Goal: Task Accomplishment & Management: Use online tool/utility

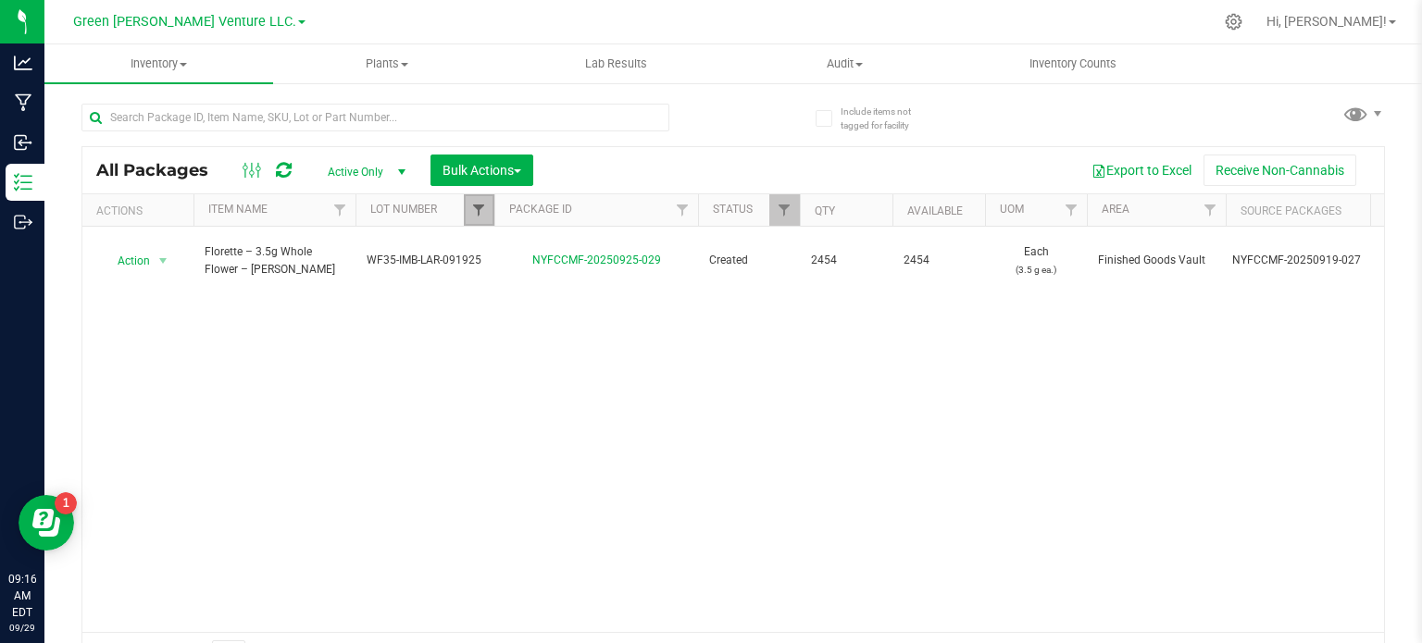
click at [473, 206] on span "Filter" at bounding box center [478, 210] width 15 height 15
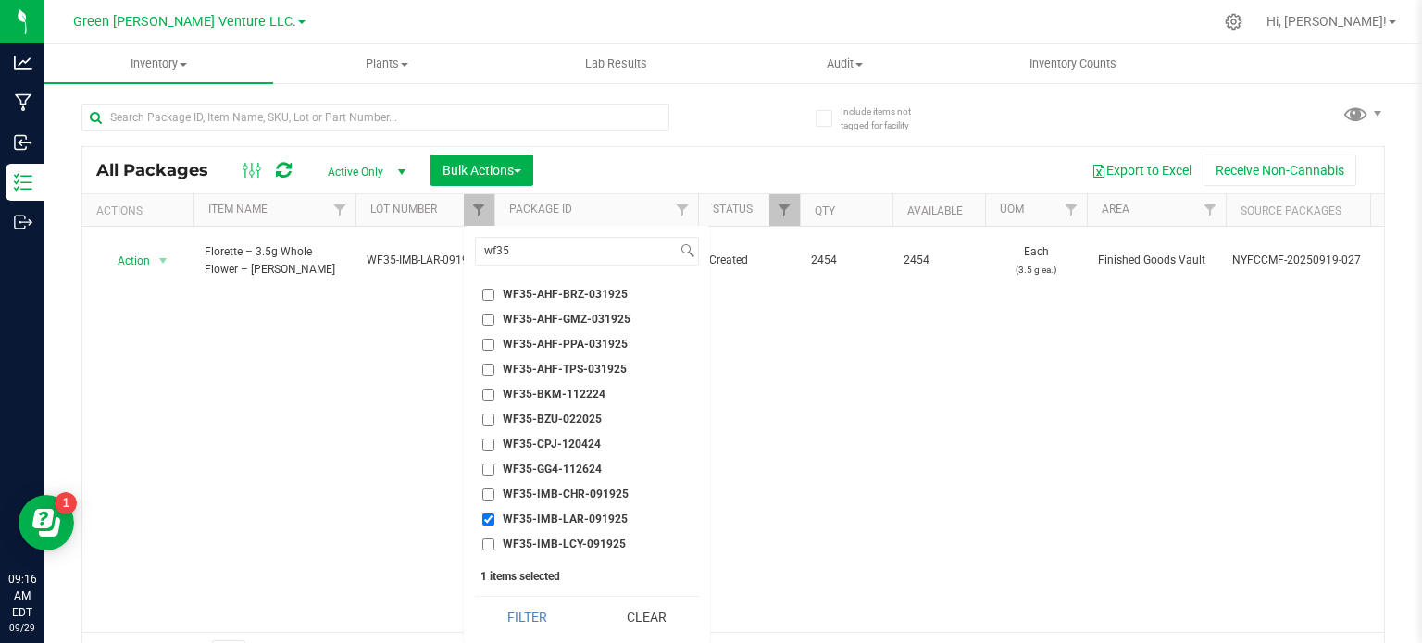
drag, startPoint x: 490, startPoint y: 464, endPoint x: 489, endPoint y: 453, distance: 11.1
click at [489, 514] on input "WF35-IMB-LAR-091925" at bounding box center [488, 520] width 12 height 12
checkbox input "false"
drag, startPoint x: 542, startPoint y: 245, endPoint x: 470, endPoint y: 249, distance: 71.4
click at [470, 249] on div "wf35 Select All 012123-01THC-193FSD 0260557147654011 2022 Outdoor - LCD x Cherr…" at bounding box center [587, 434] width 246 height 417
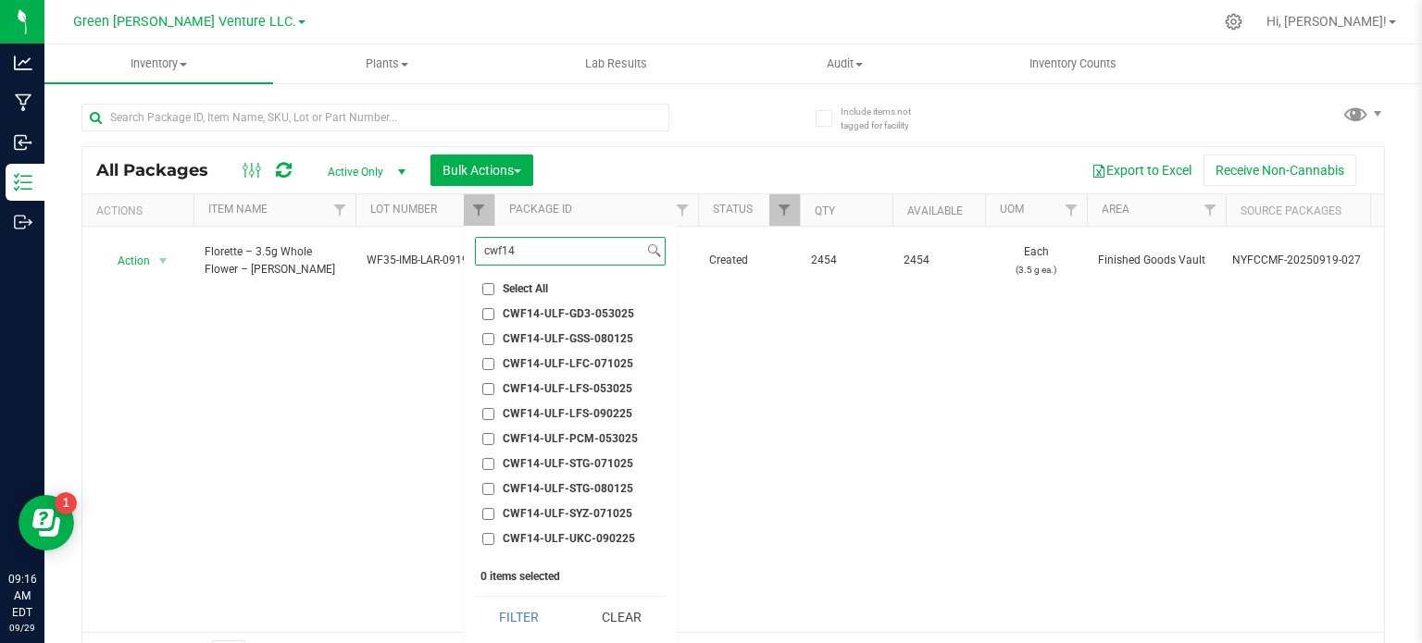
scroll to position [16, 0]
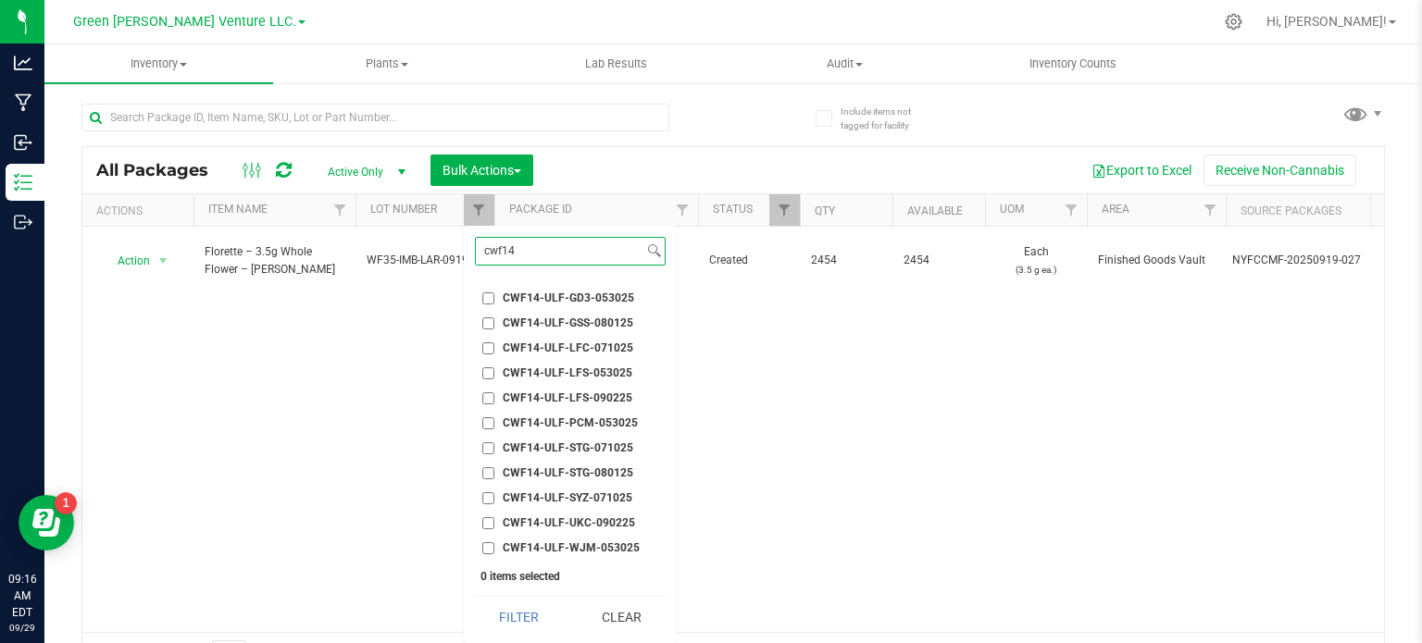
type input "cwf14"
click at [485, 521] on input "CWF14-ULF-UKC-090225" at bounding box center [488, 523] width 12 height 12
checkbox input "true"
click at [515, 614] on button "Filter" at bounding box center [519, 617] width 89 height 41
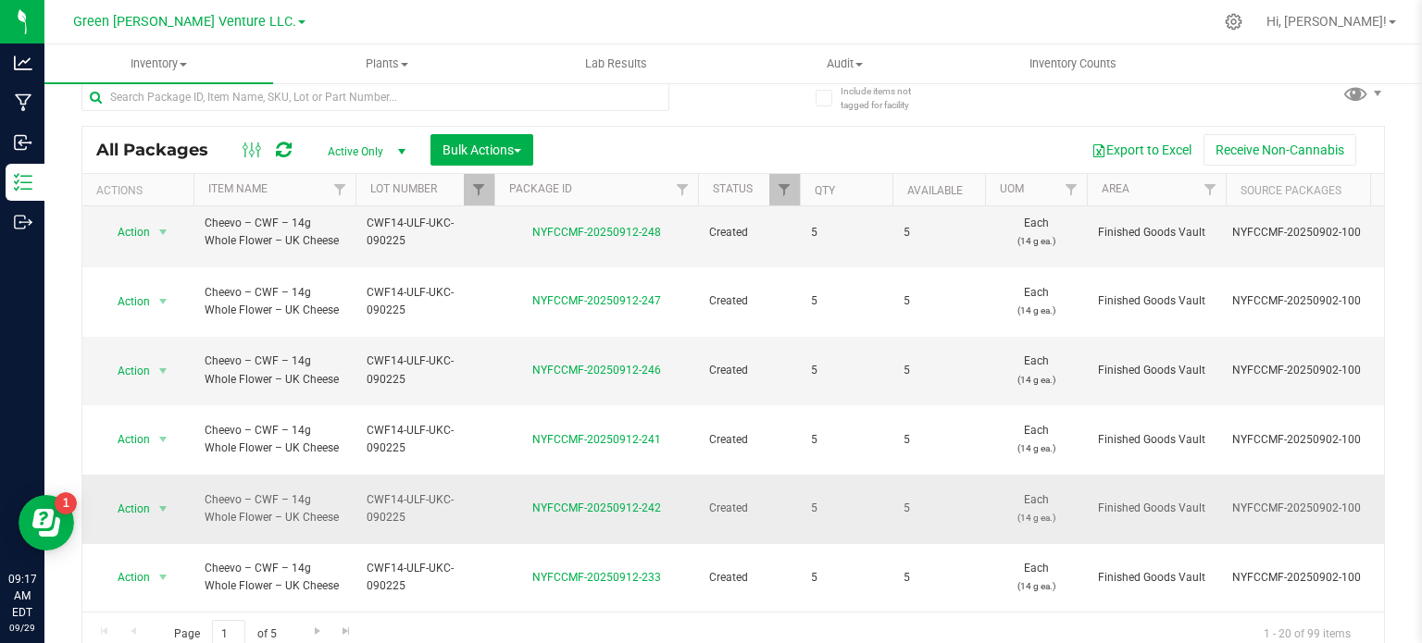
scroll to position [32, 0]
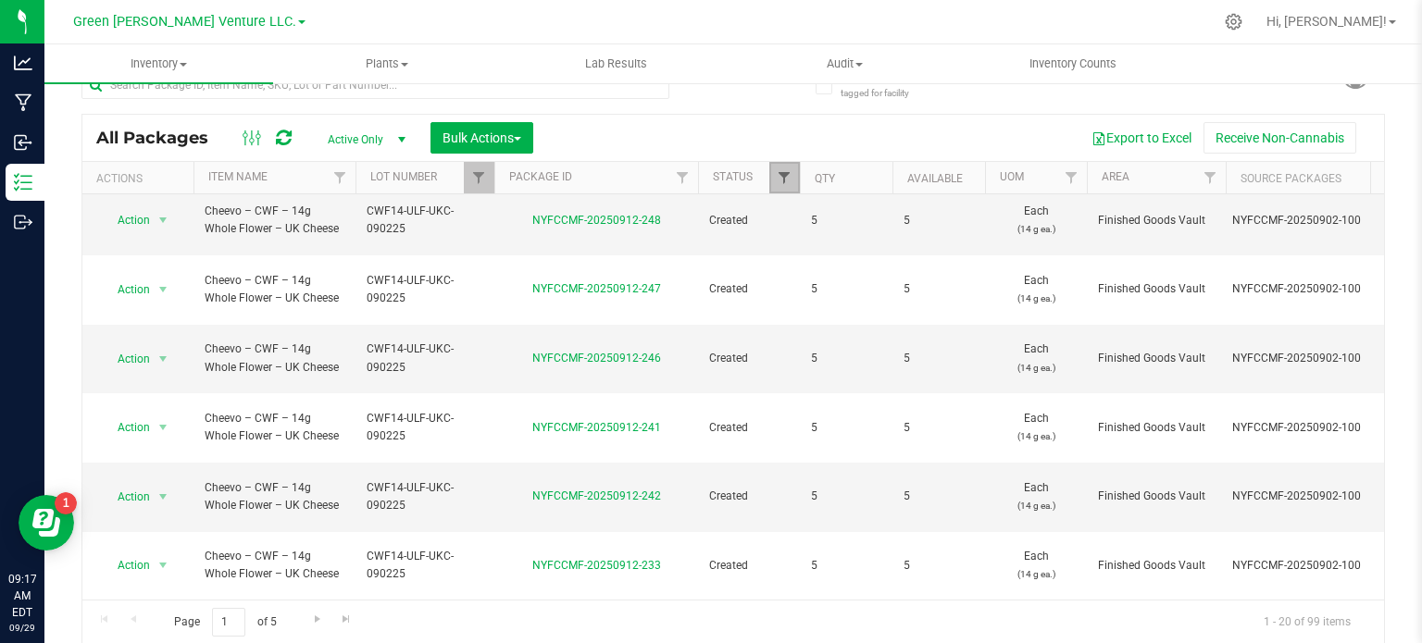
click at [786, 177] on span "Filter" at bounding box center [784, 177] width 15 height 15
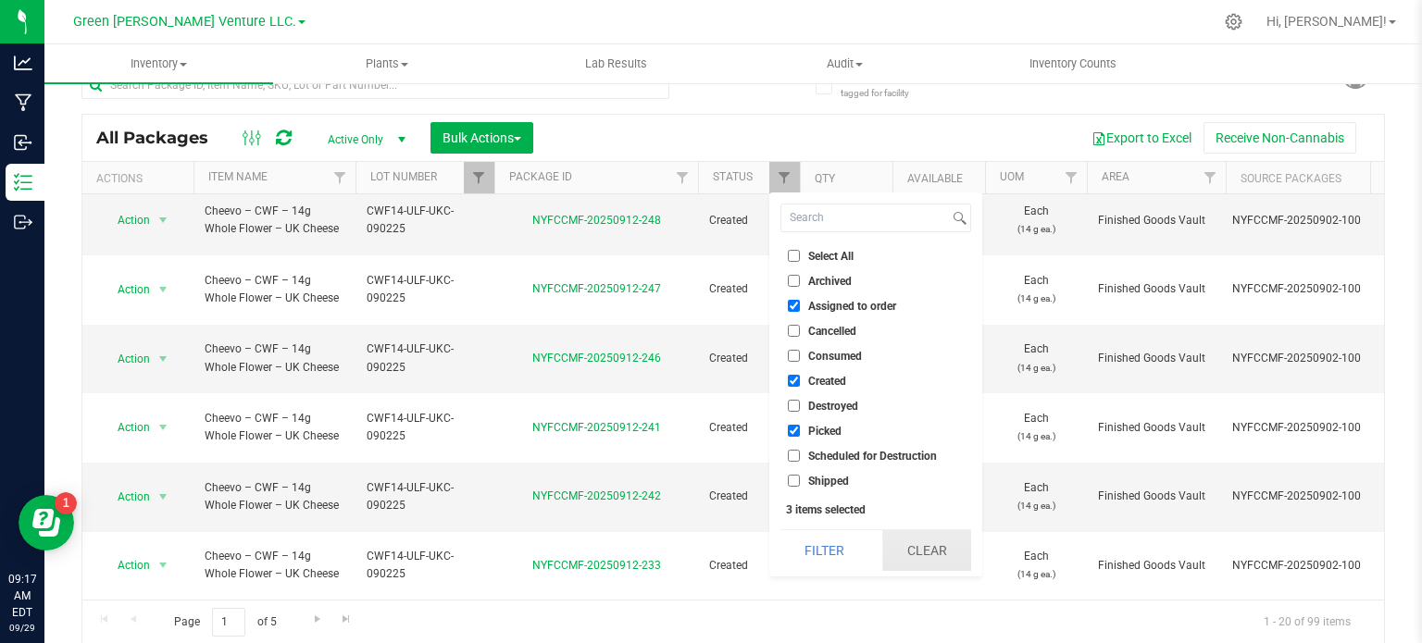
click at [922, 552] on button "Clear" at bounding box center [926, 550] width 89 height 41
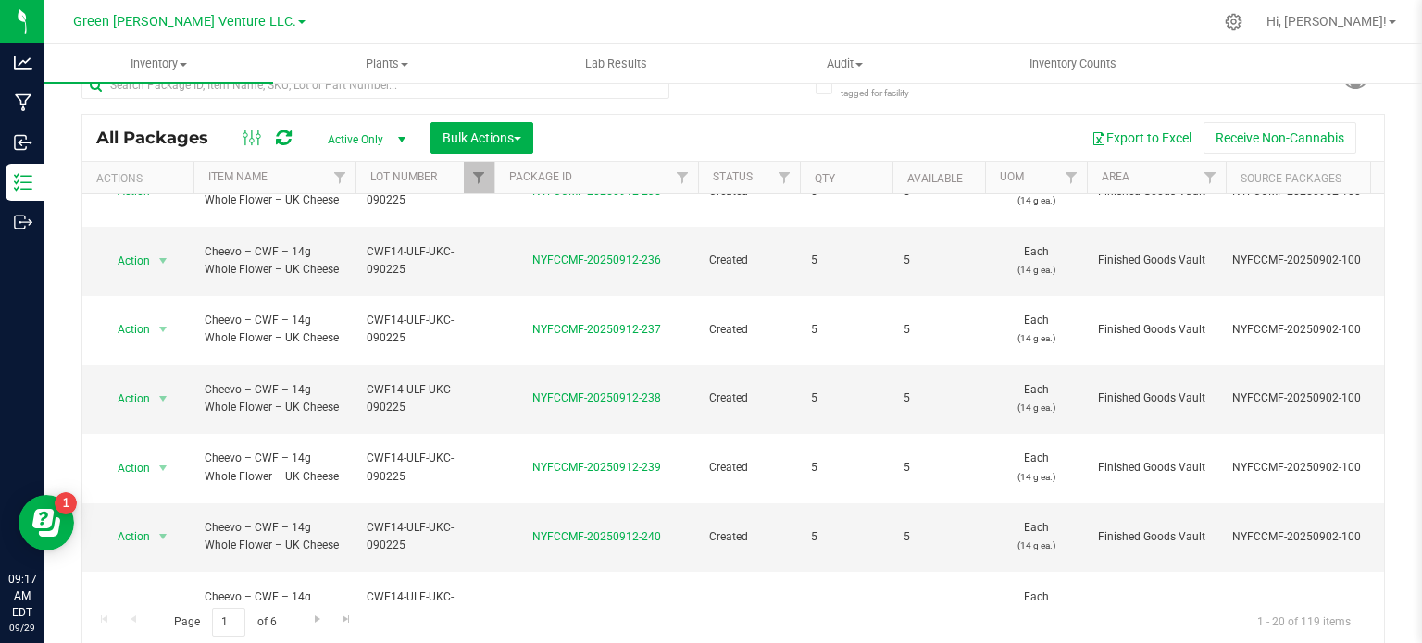
scroll to position [629, 0]
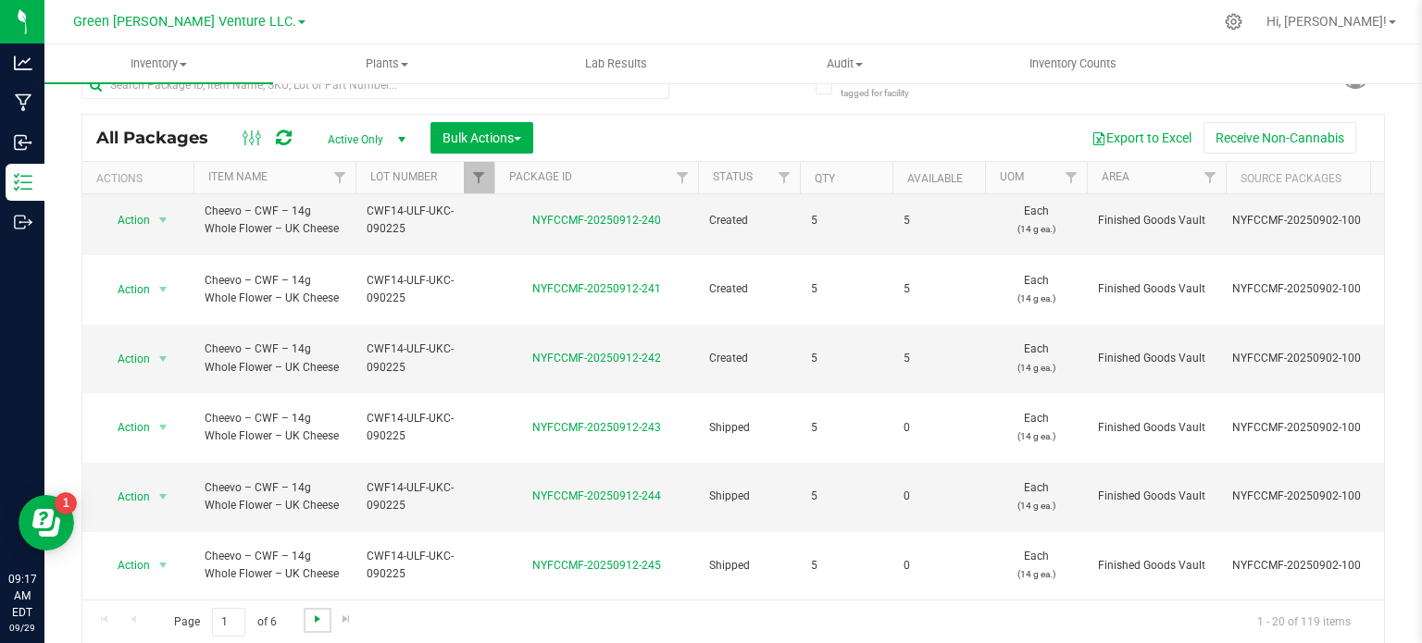
click at [320, 614] on span "Go to the next page" at bounding box center [317, 619] width 15 height 15
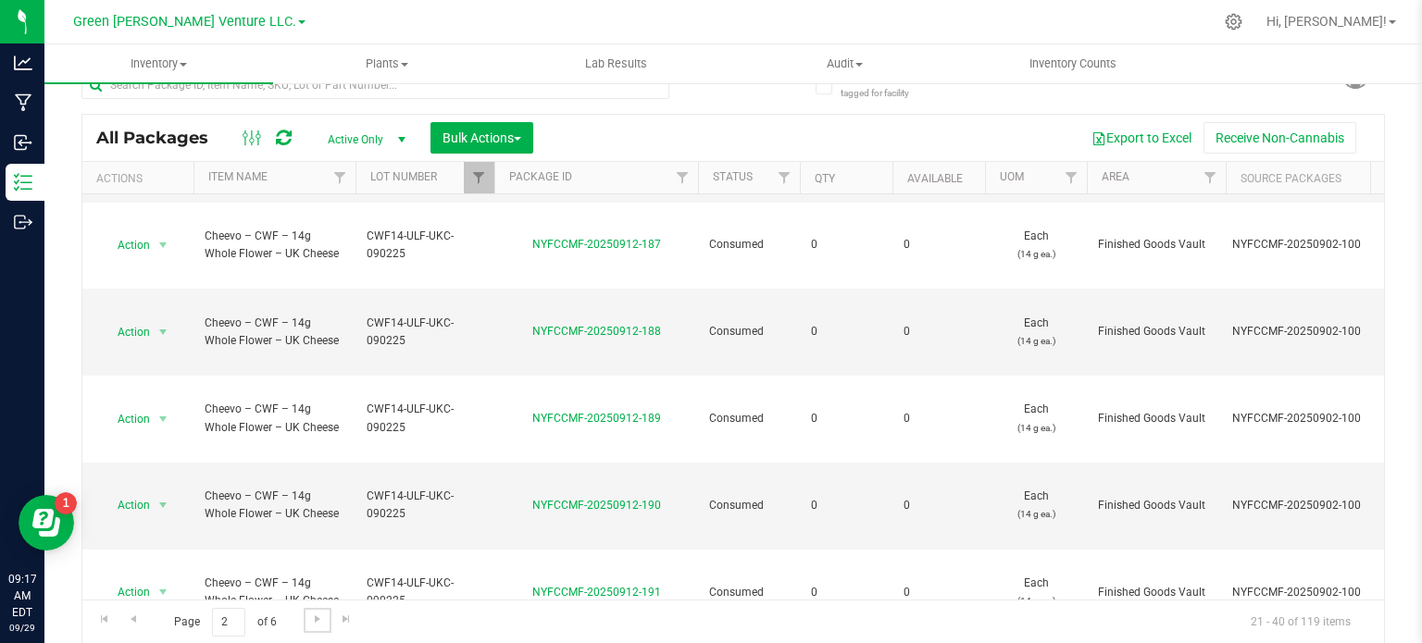
scroll to position [629, 0]
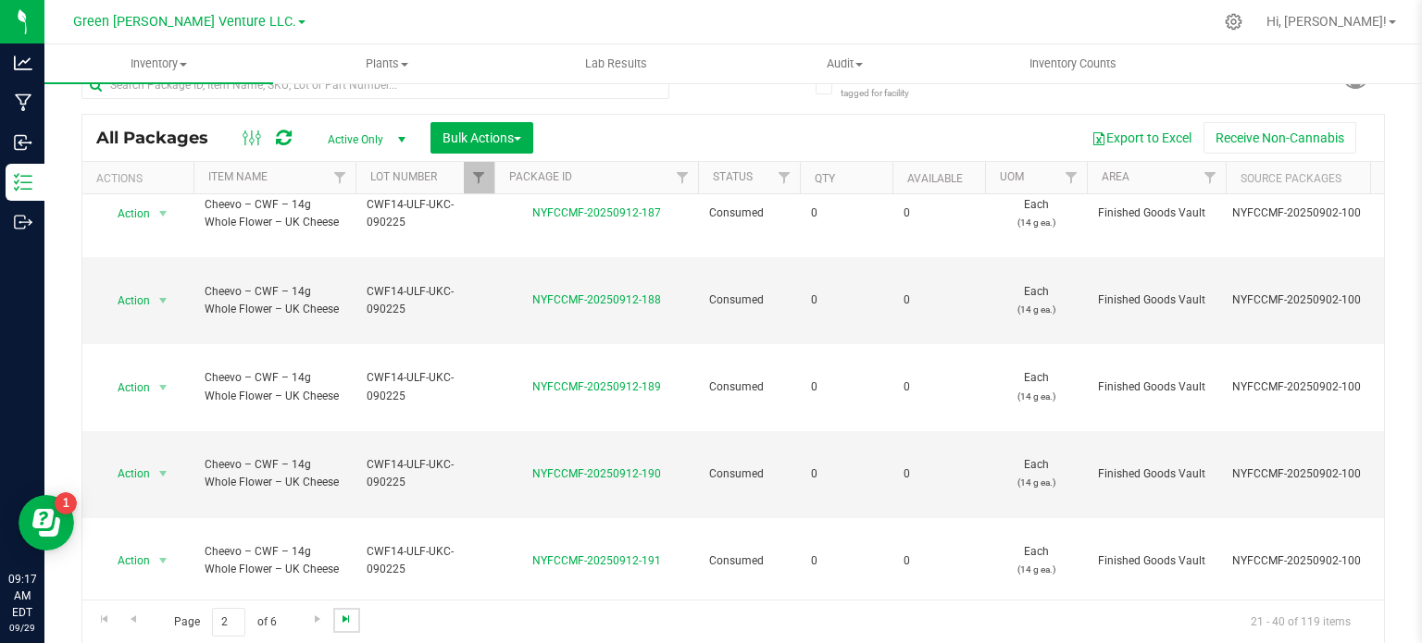
click at [341, 617] on span "Go to the last page" at bounding box center [346, 619] width 15 height 15
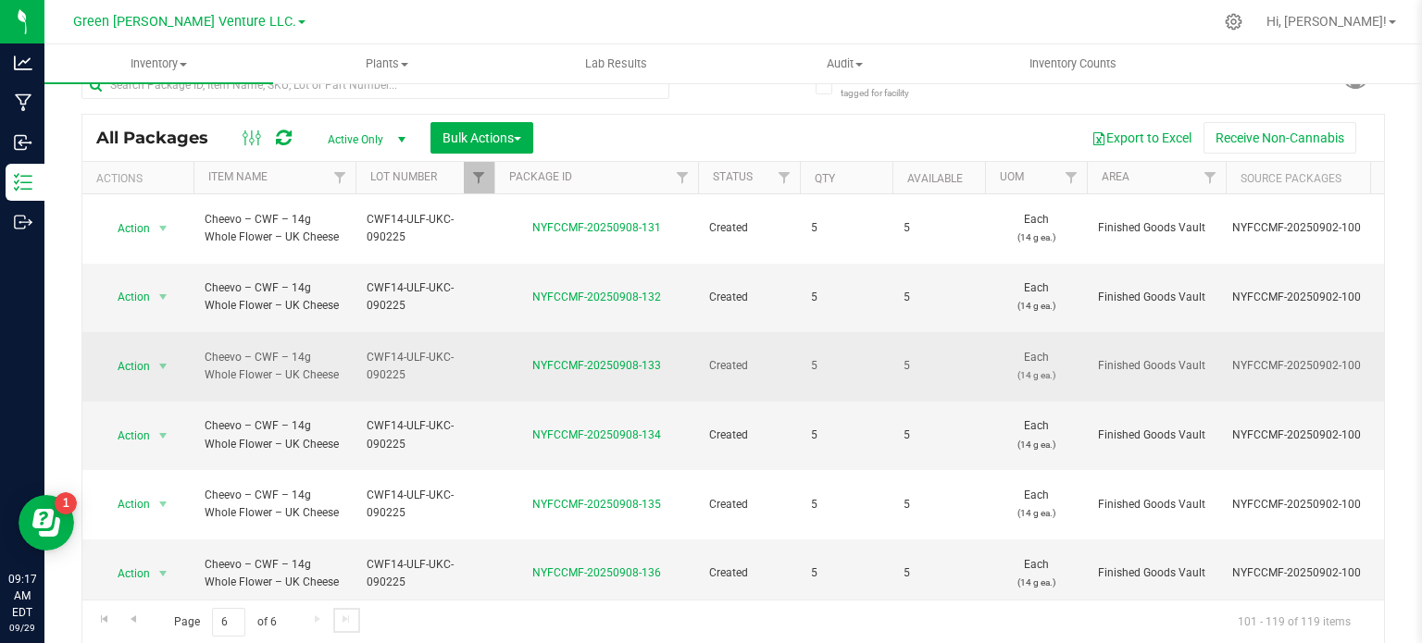
scroll to position [579, 0]
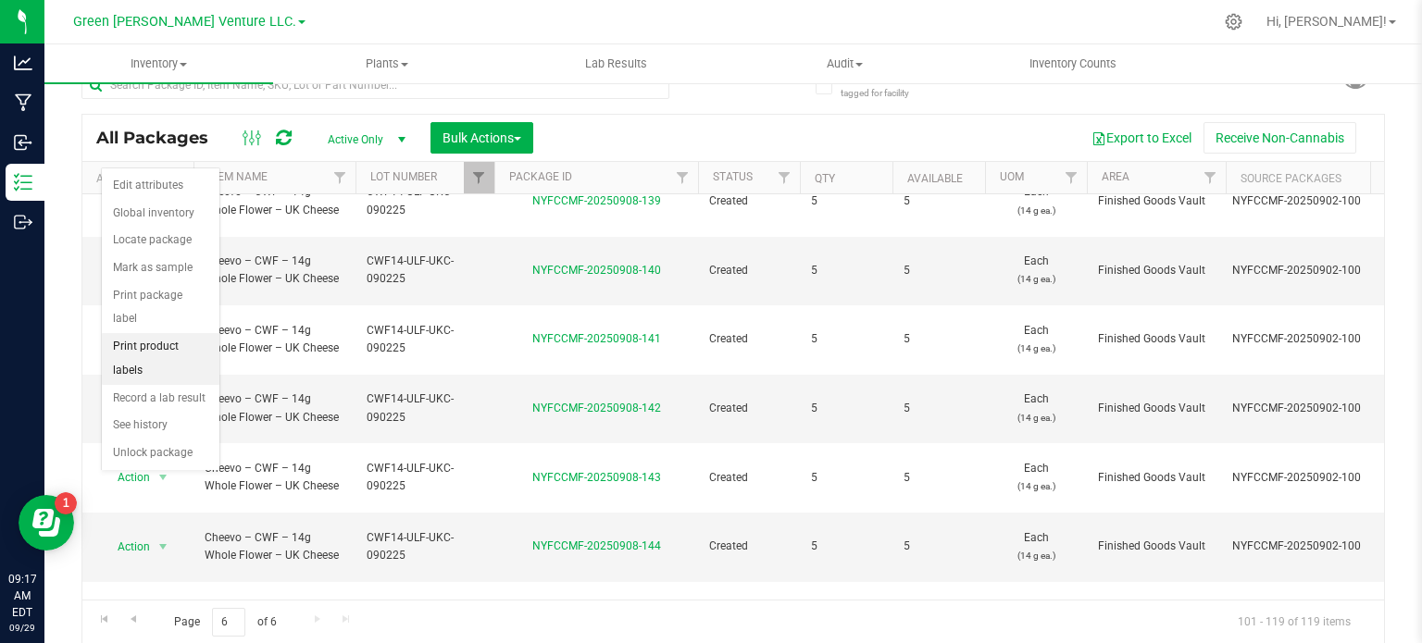
click at [148, 333] on li "Print product labels" at bounding box center [161, 358] width 118 height 51
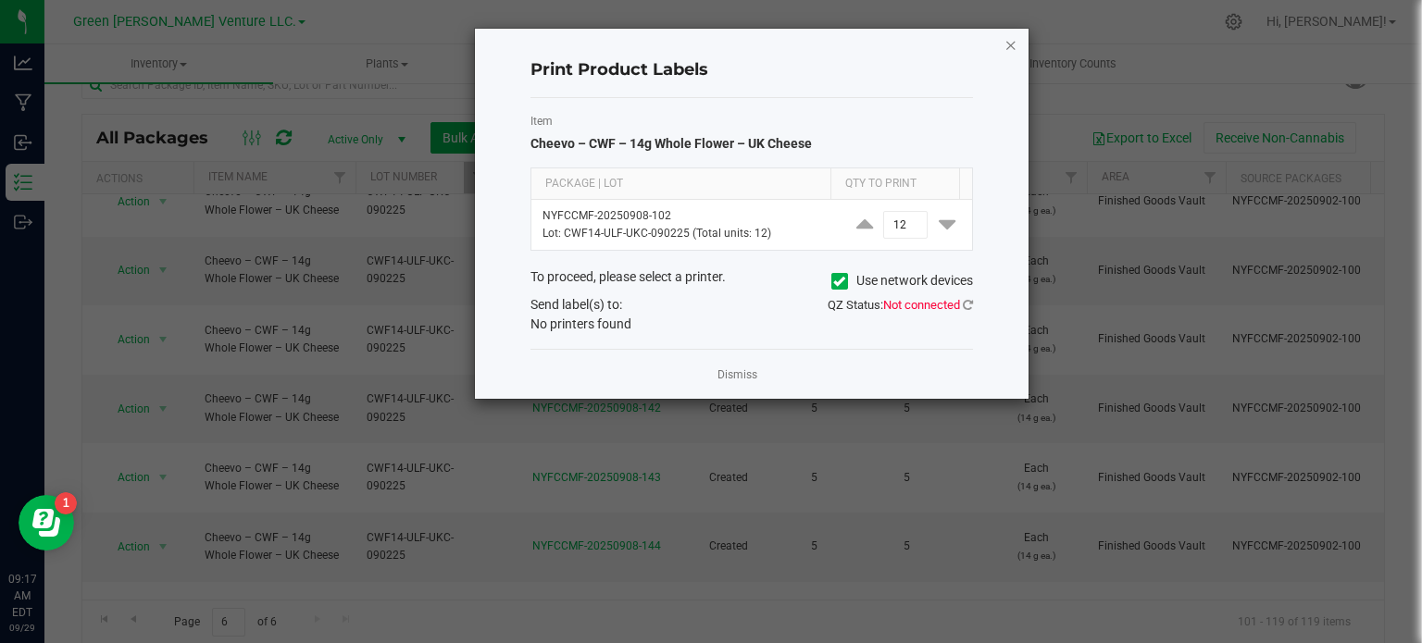
click at [1007, 41] on icon "button" at bounding box center [1010, 44] width 13 height 22
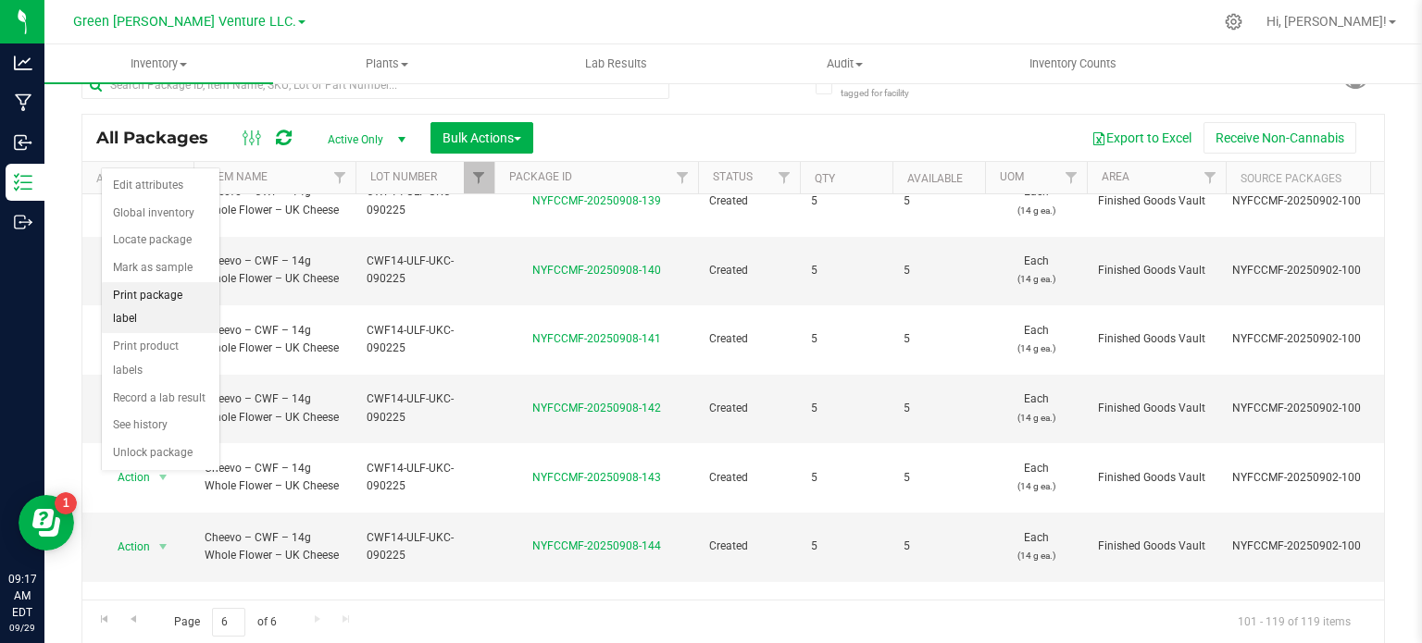
click at [199, 291] on li "Print package label" at bounding box center [161, 307] width 118 height 51
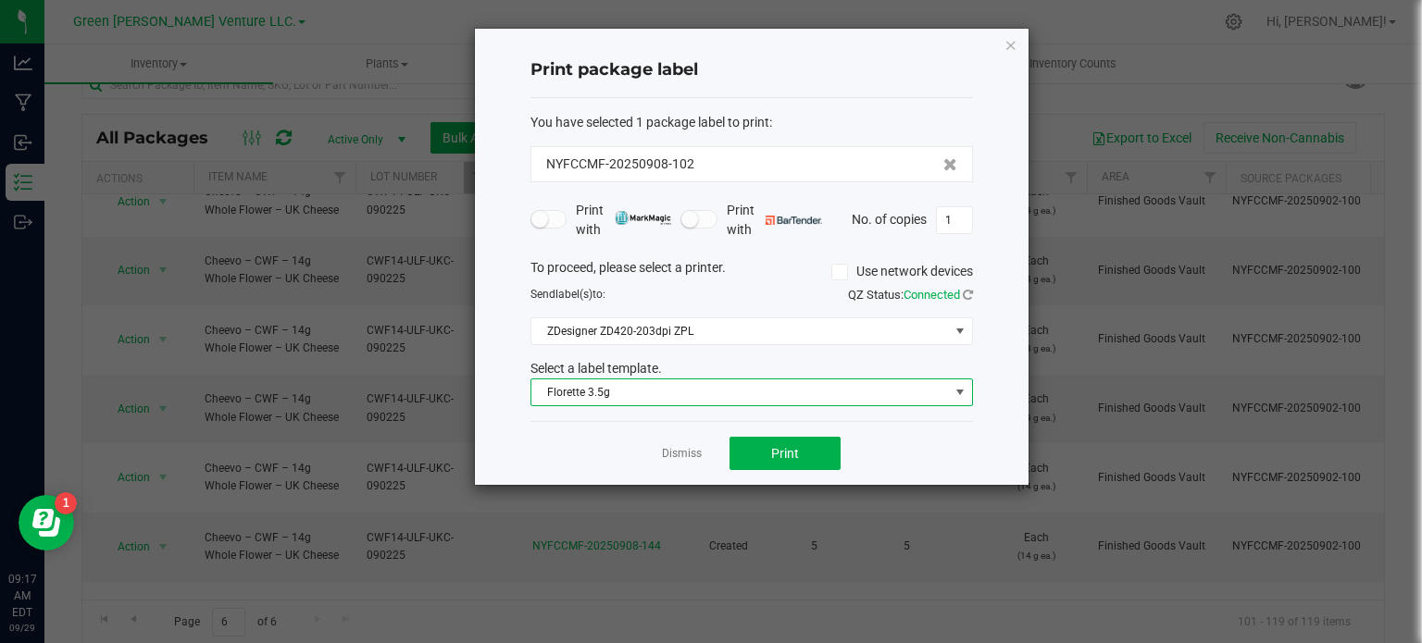
click at [624, 395] on span "Florette 3.5g" at bounding box center [739, 393] width 417 height 26
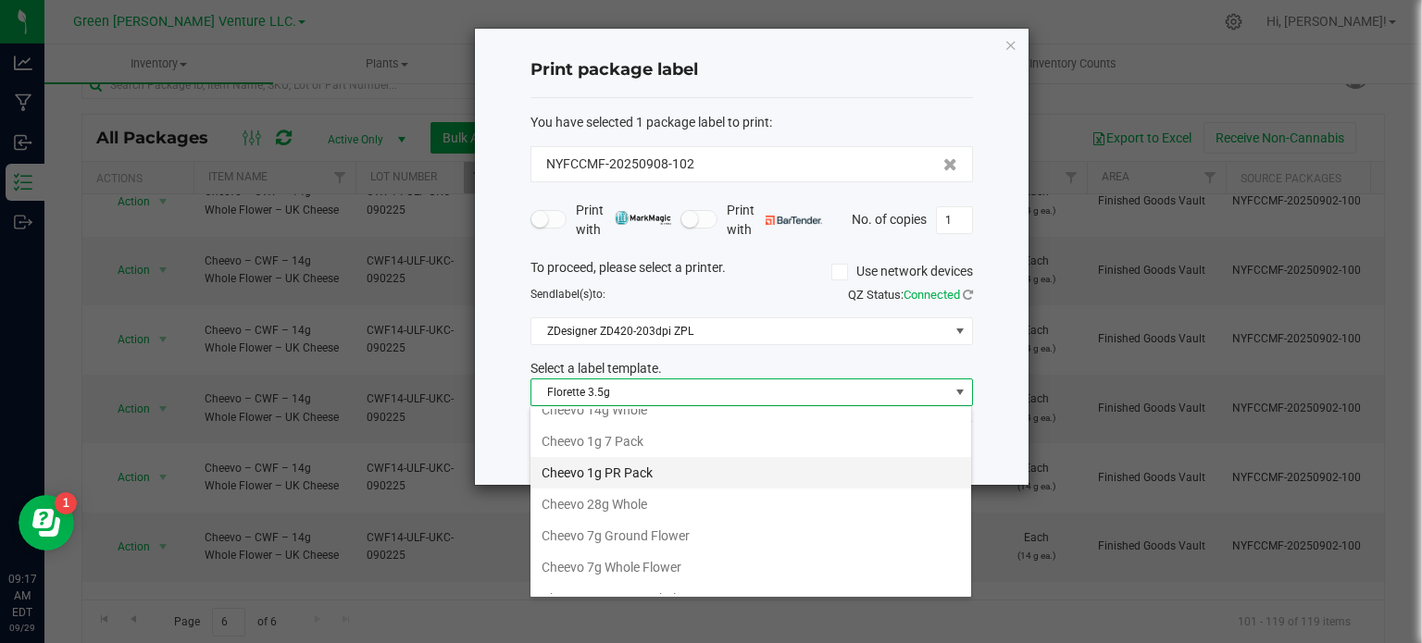
scroll to position [0, 0]
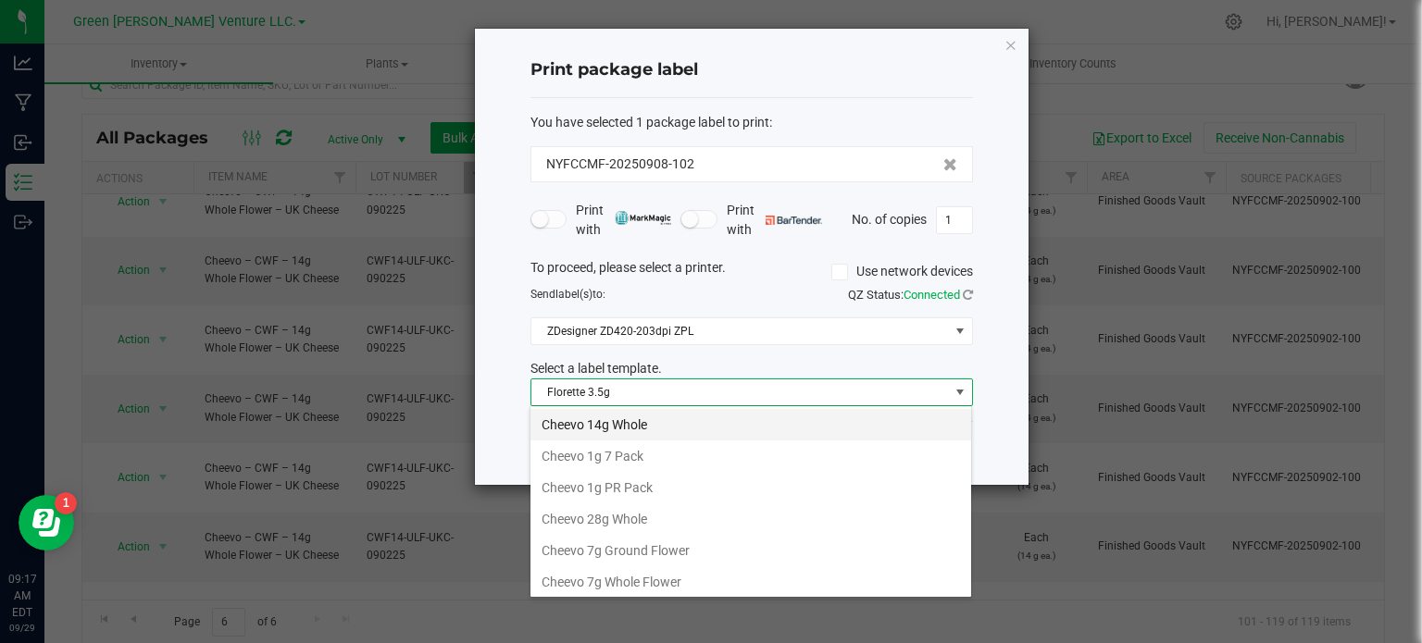
click at [601, 422] on li "Cheevo 14g Whole" at bounding box center [750, 424] width 441 height 31
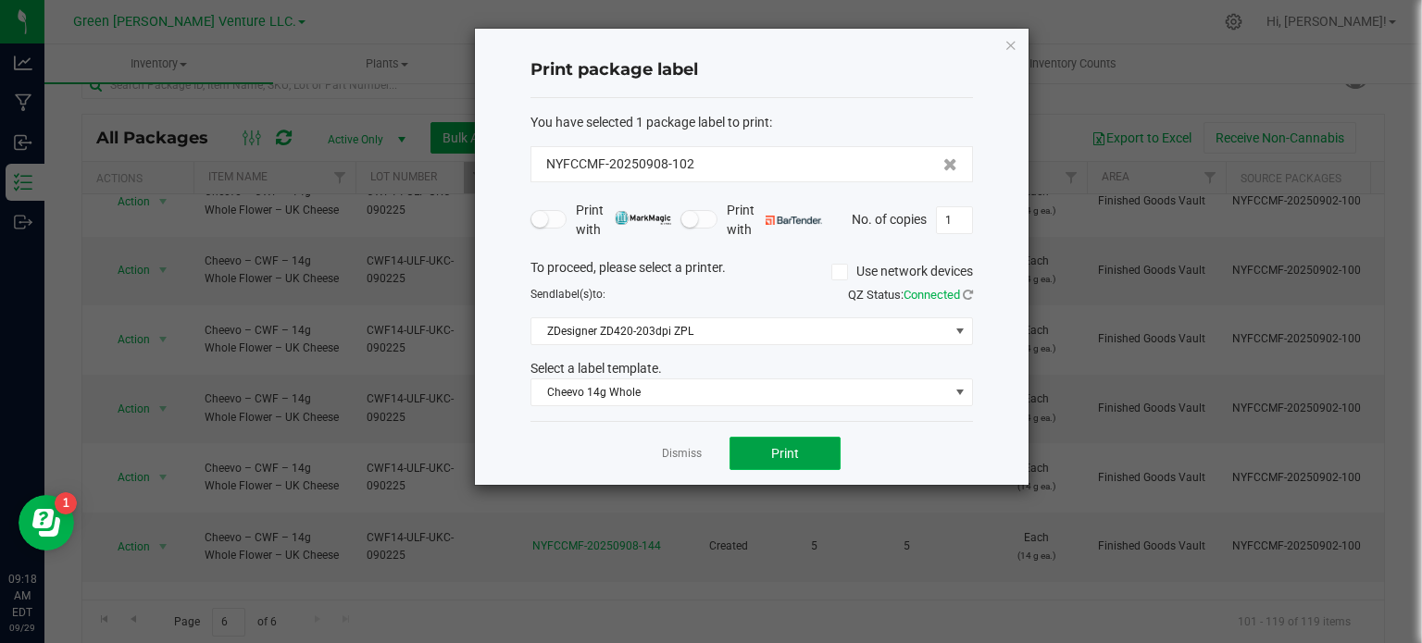
click at [764, 452] on button "Print" at bounding box center [784, 453] width 111 height 33
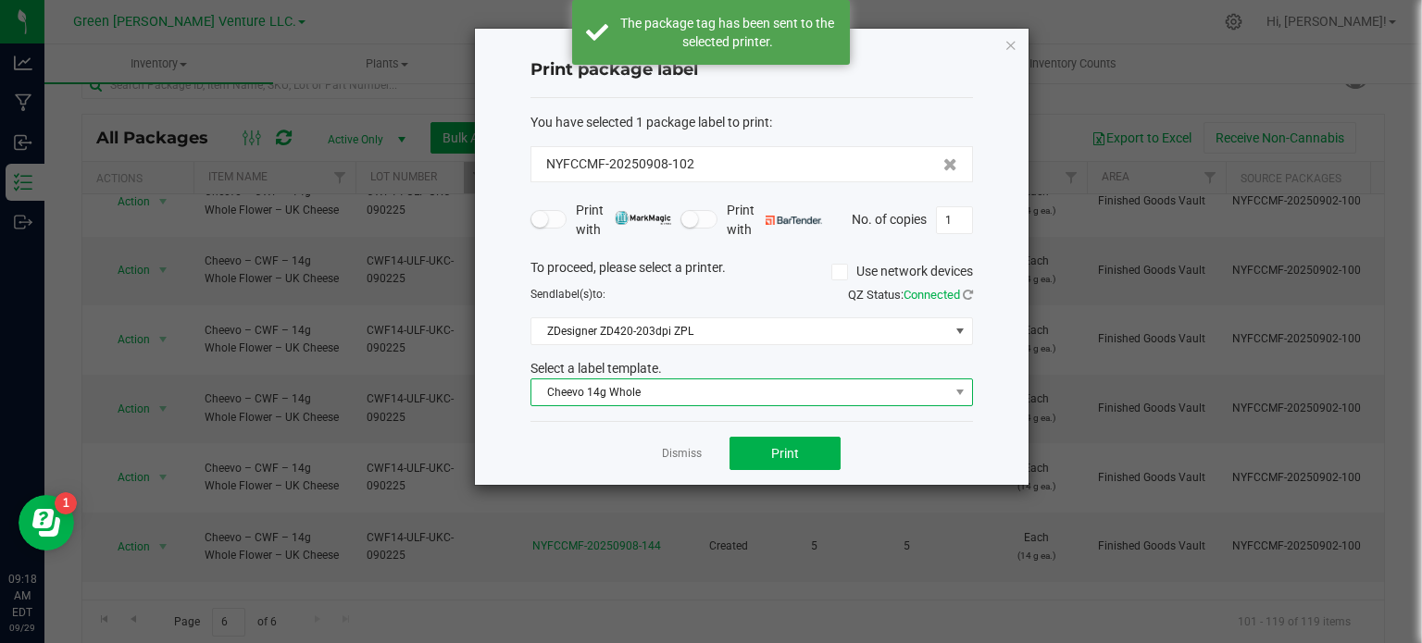
click at [711, 394] on span "Cheevo 14g Whole" at bounding box center [739, 393] width 417 height 26
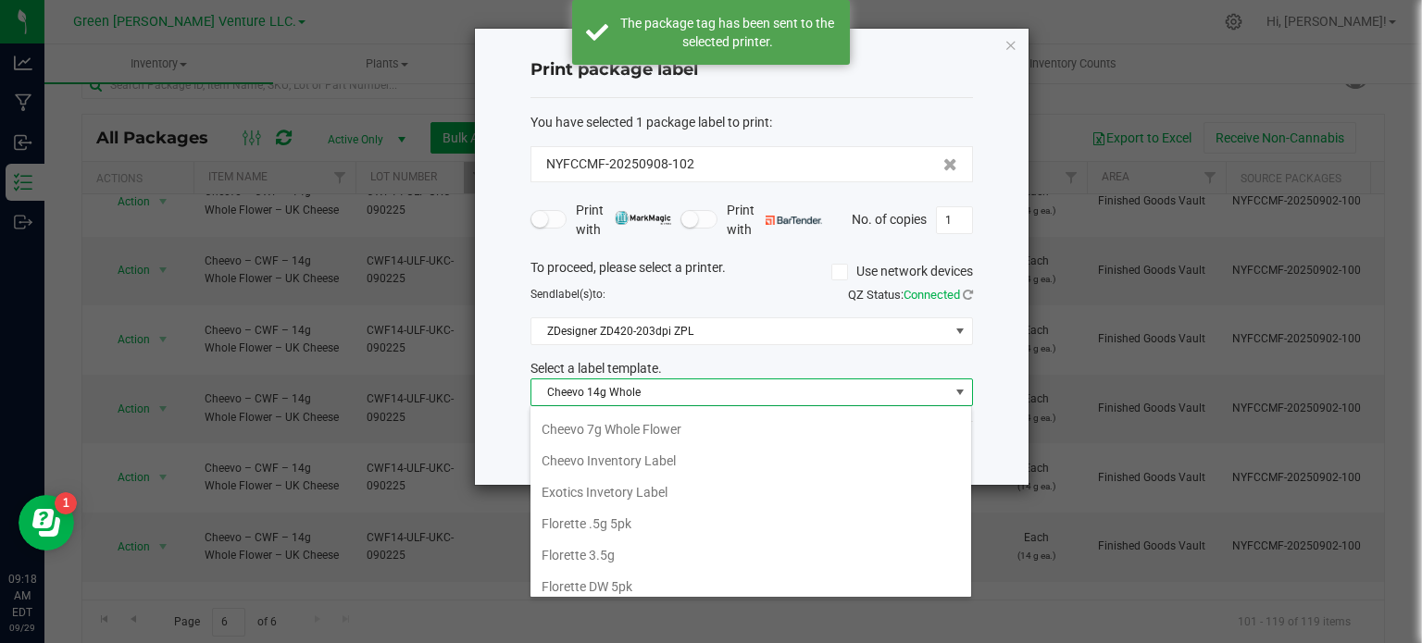
scroll to position [185, 0]
click at [601, 436] on li "Cheevo Inventory Label" at bounding box center [750, 428] width 441 height 31
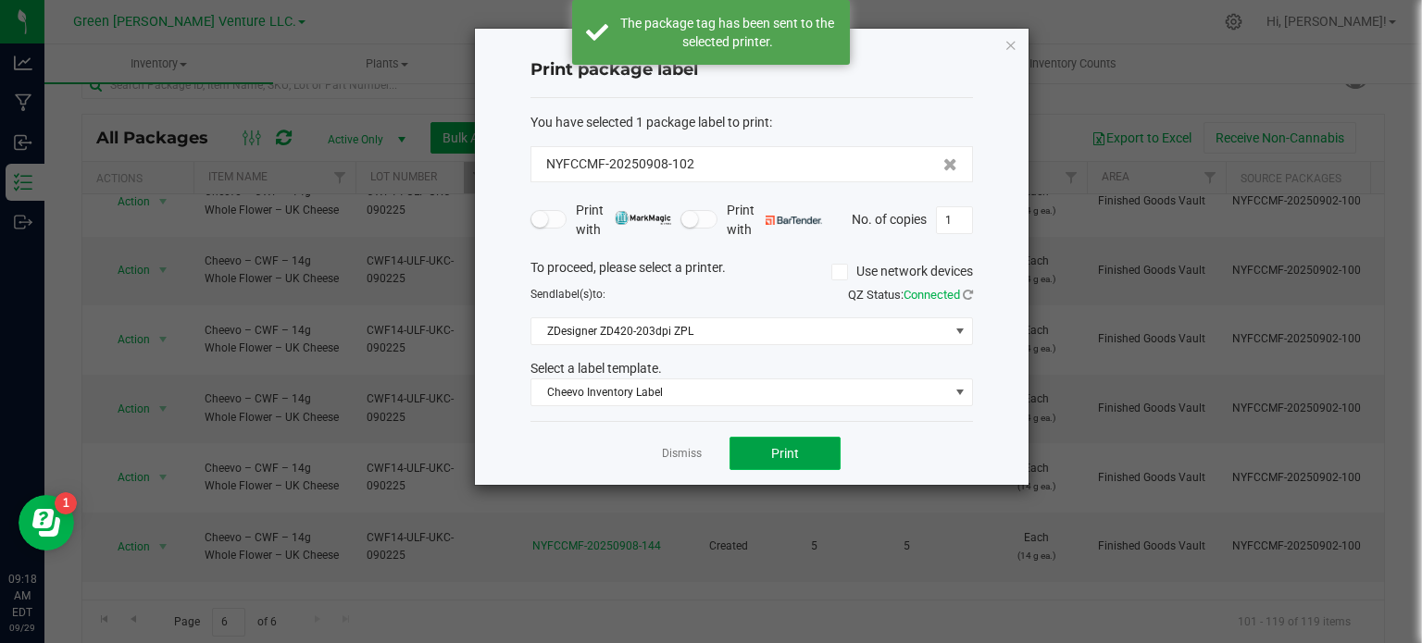
click at [760, 451] on button "Print" at bounding box center [784, 453] width 111 height 33
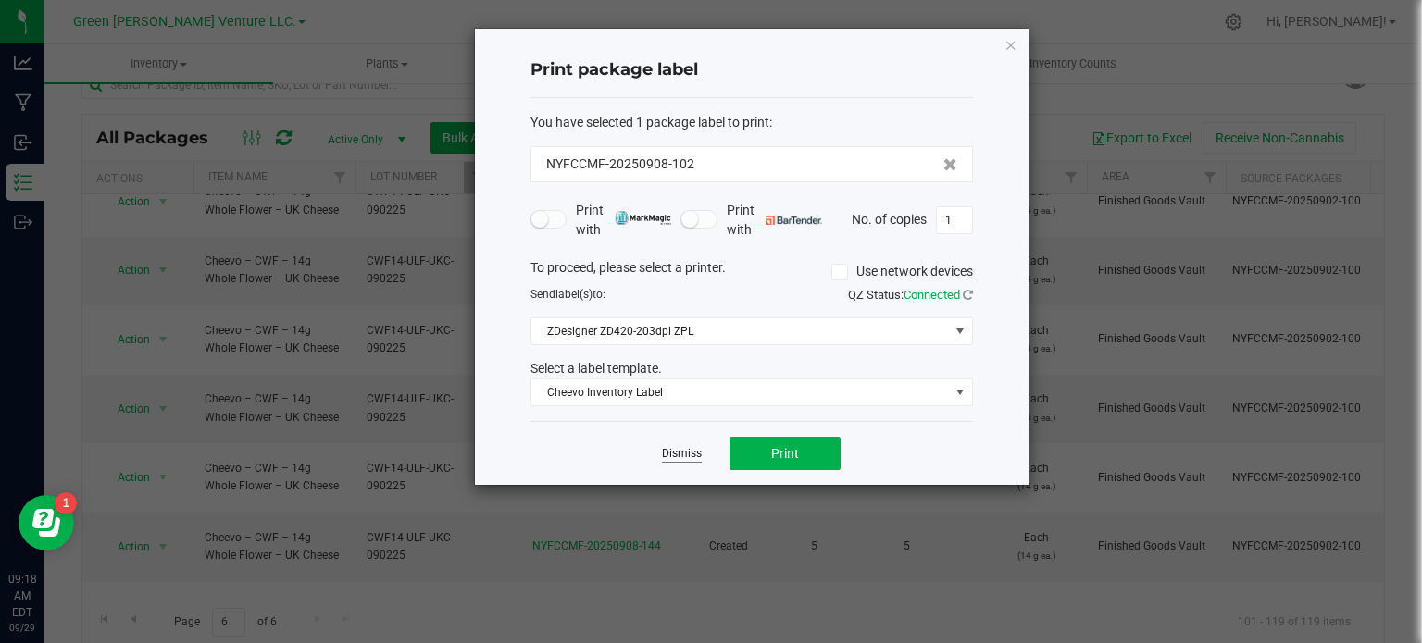
click at [693, 451] on link "Dismiss" at bounding box center [682, 454] width 40 height 16
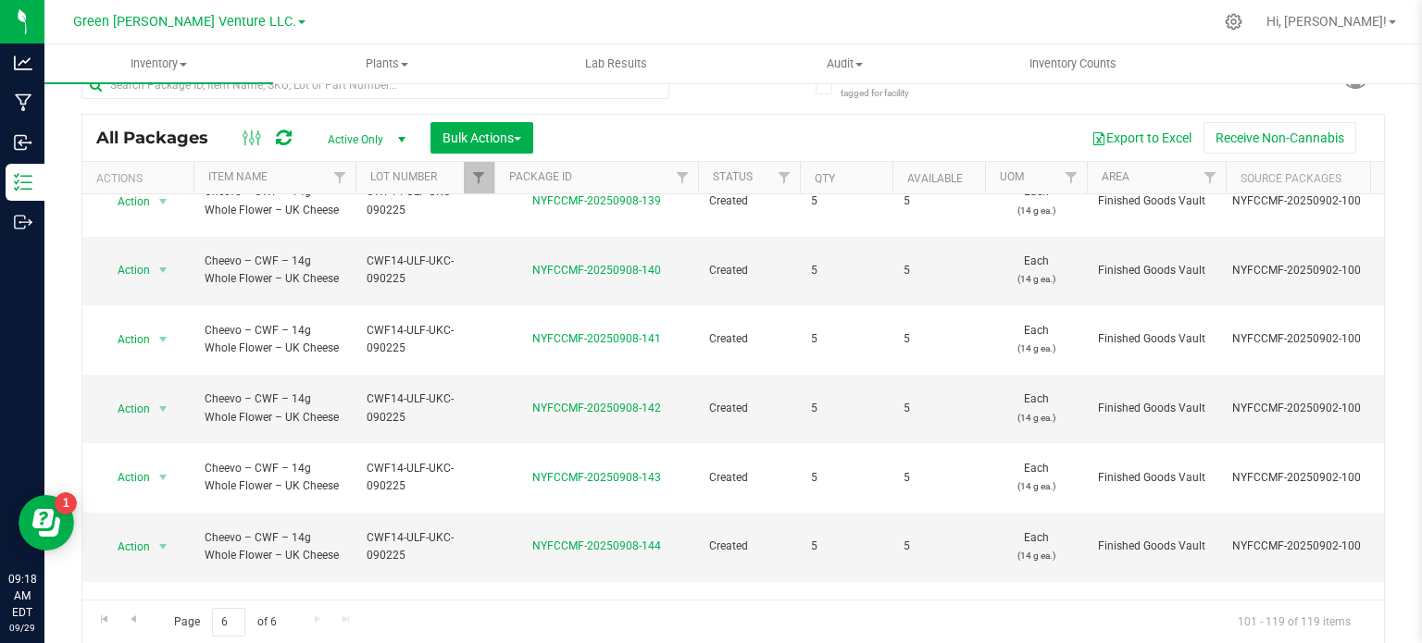
click at [170, 406] on li "Print package label" at bounding box center [161, 413] width 118 height 51
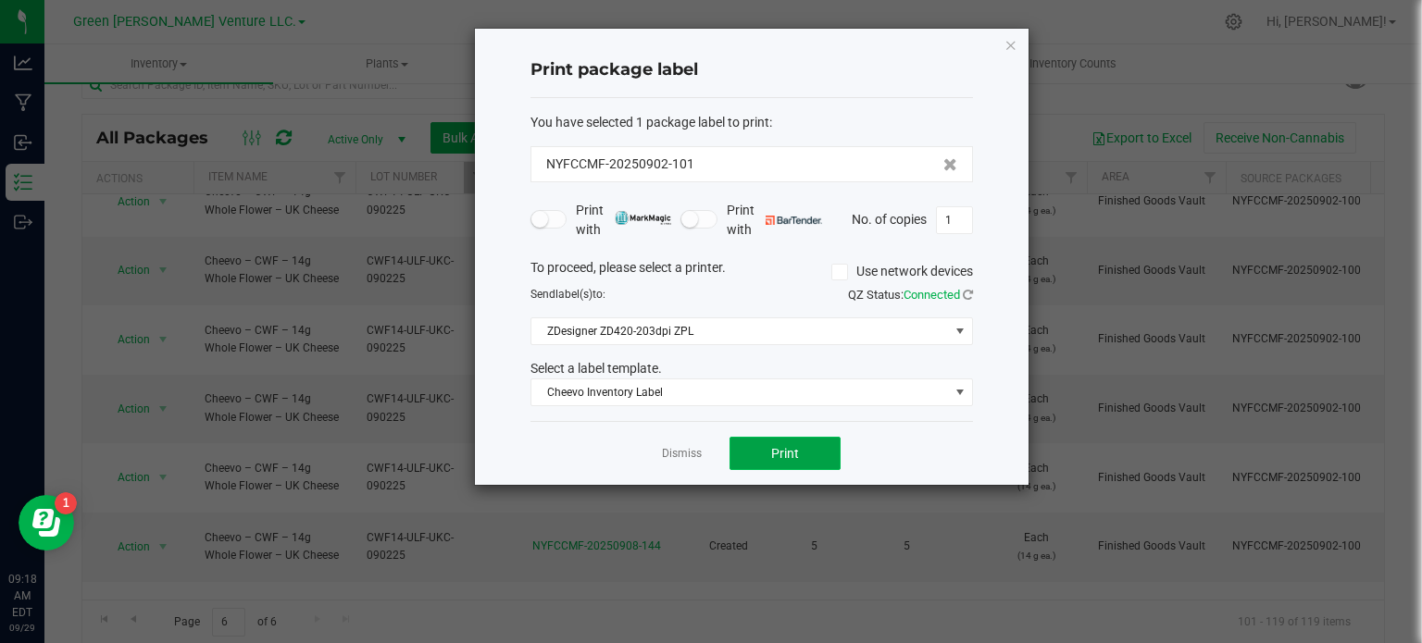
click at [747, 455] on button "Print" at bounding box center [784, 453] width 111 height 33
click at [1015, 42] on icon "button" at bounding box center [1010, 44] width 13 height 22
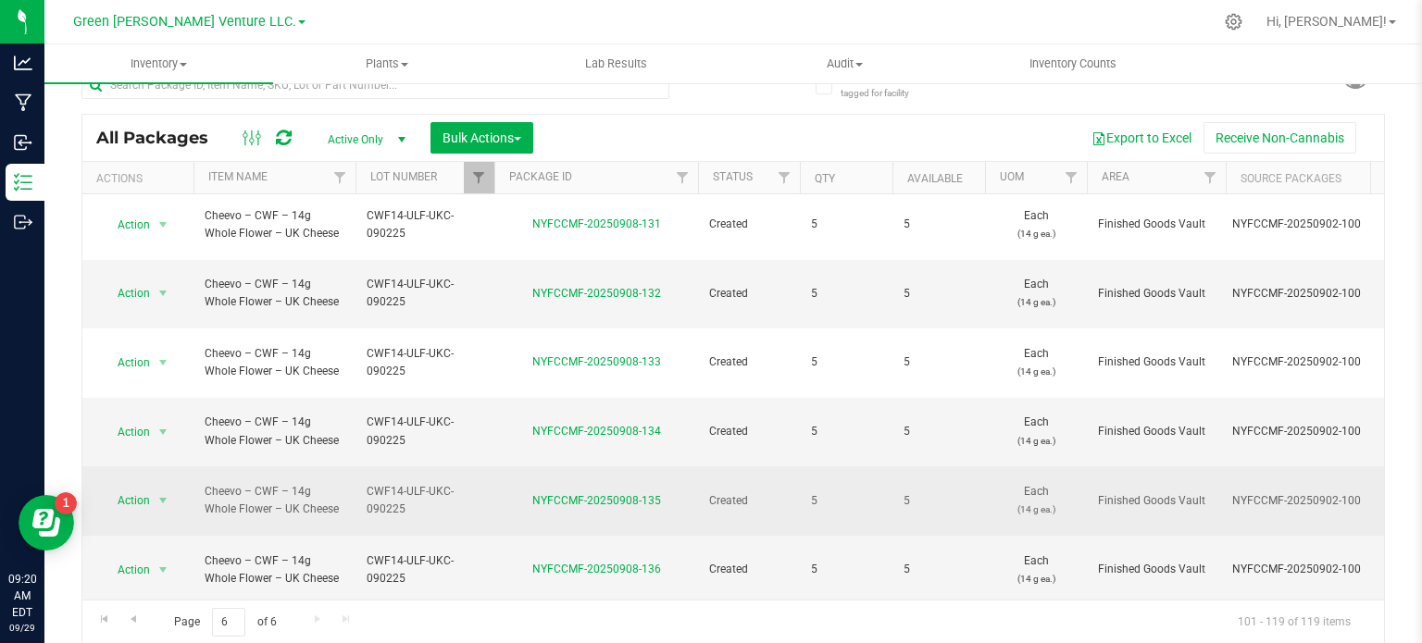
scroll to position [0, 0]
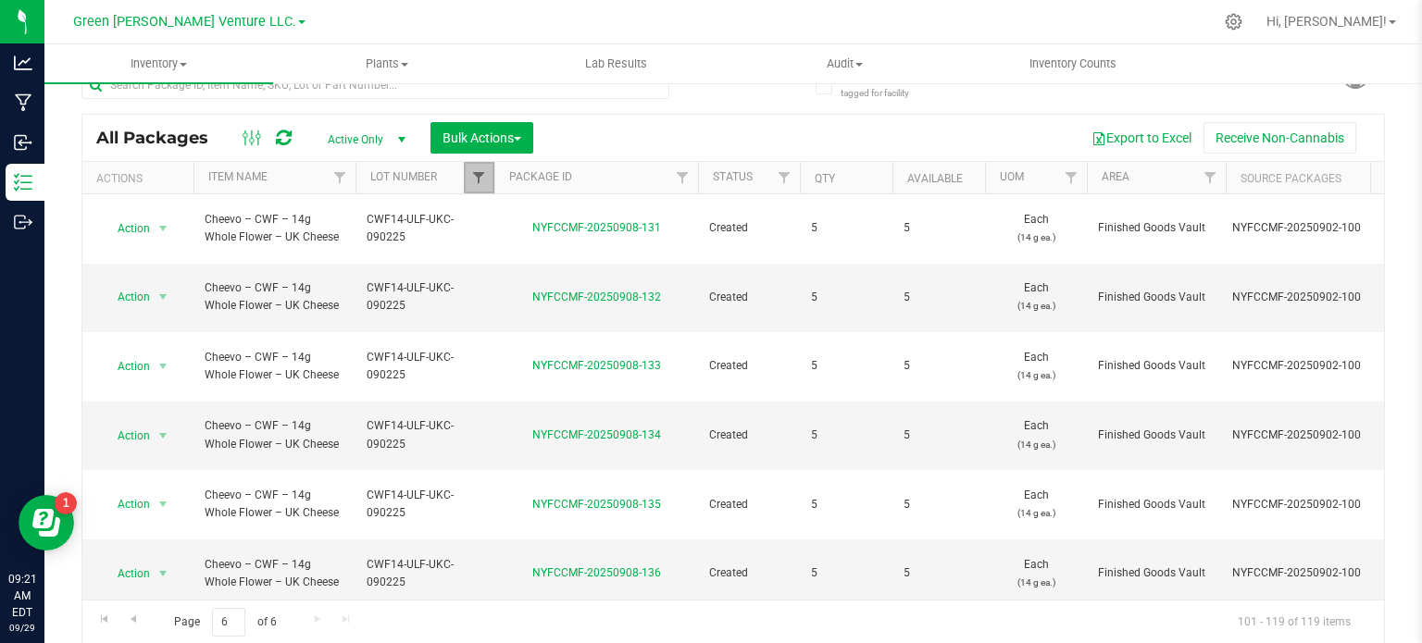
click at [474, 178] on span "Filter" at bounding box center [478, 177] width 15 height 15
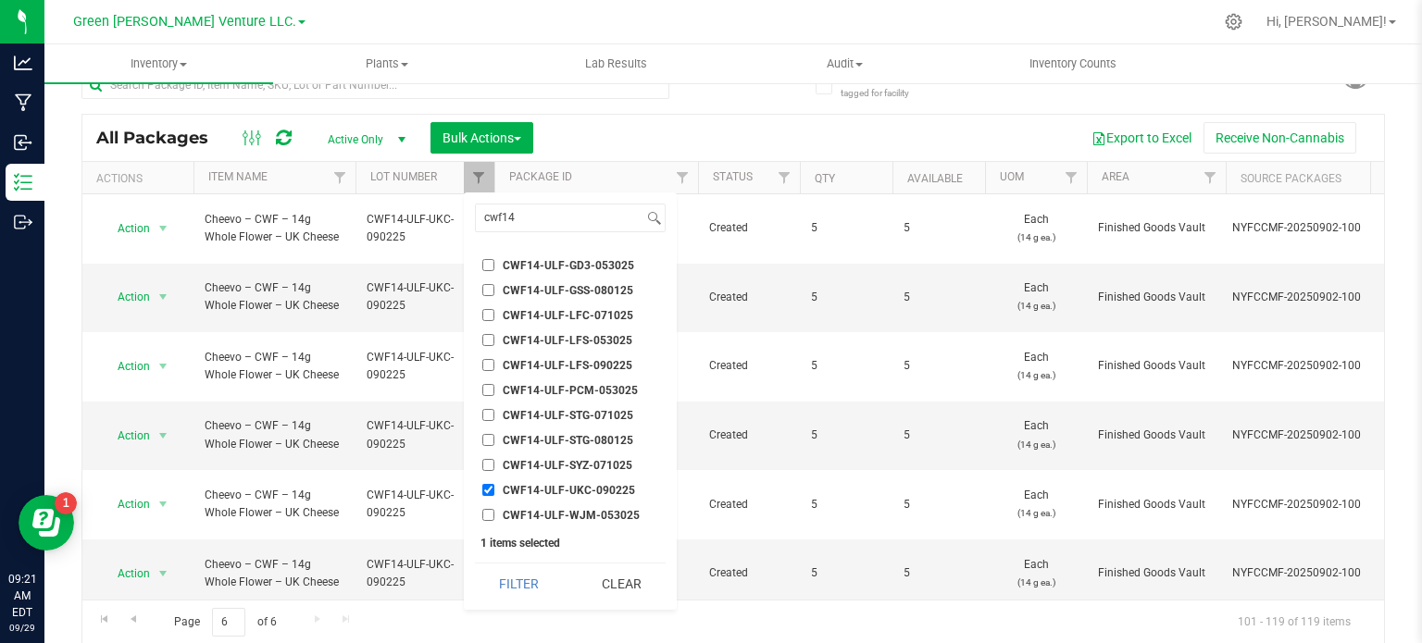
drag, startPoint x: 490, startPoint y: 364, endPoint x: 488, endPoint y: 400, distance: 36.1
click at [489, 364] on input "CWF14-ULF-LFS-090225" at bounding box center [488, 365] width 12 height 12
checkbox input "true"
click at [492, 489] on input "CWF14-ULF-UKC-090225" at bounding box center [488, 490] width 12 height 12
checkbox input "false"
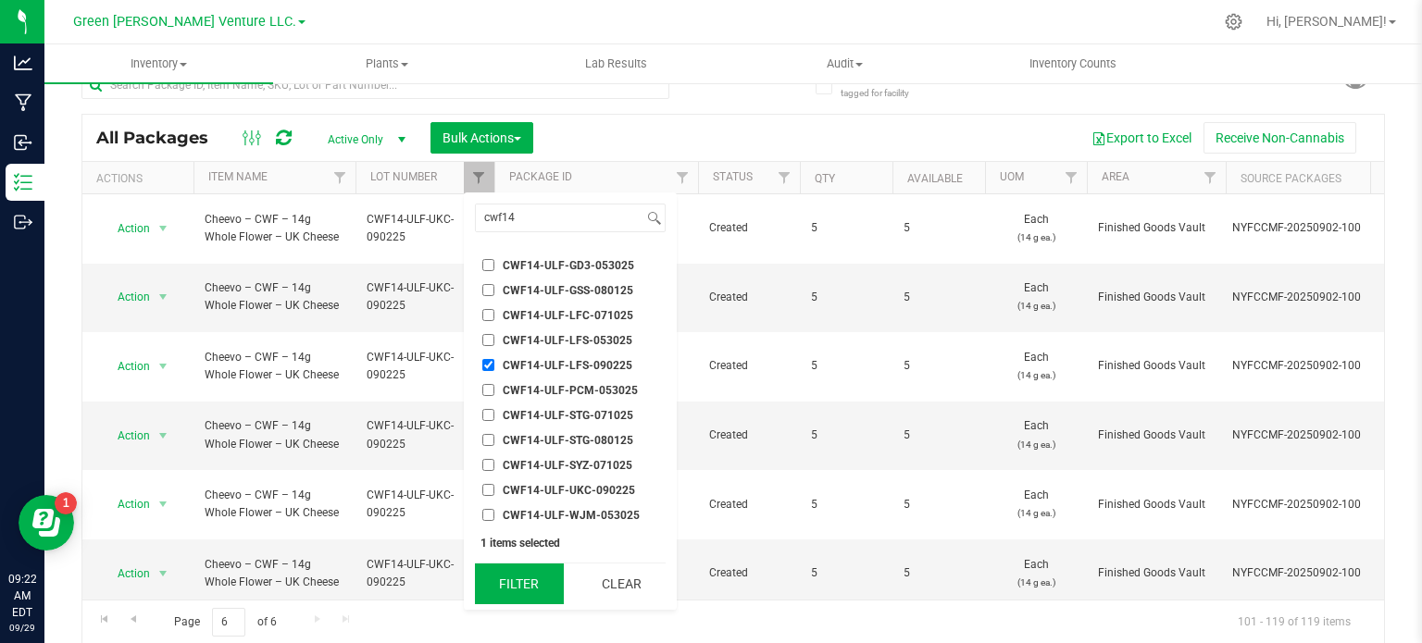
click at [505, 579] on button "Filter" at bounding box center [519, 584] width 89 height 41
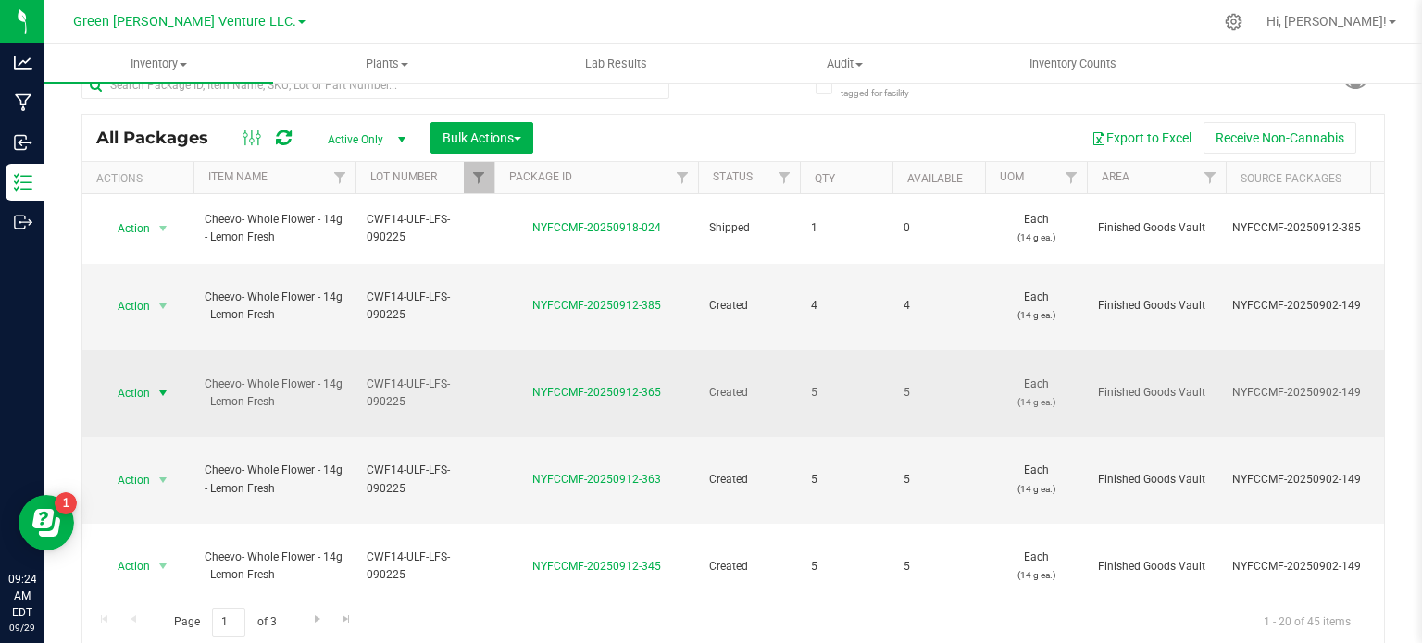
click at [155, 380] on span "select" at bounding box center [163, 393] width 23 height 26
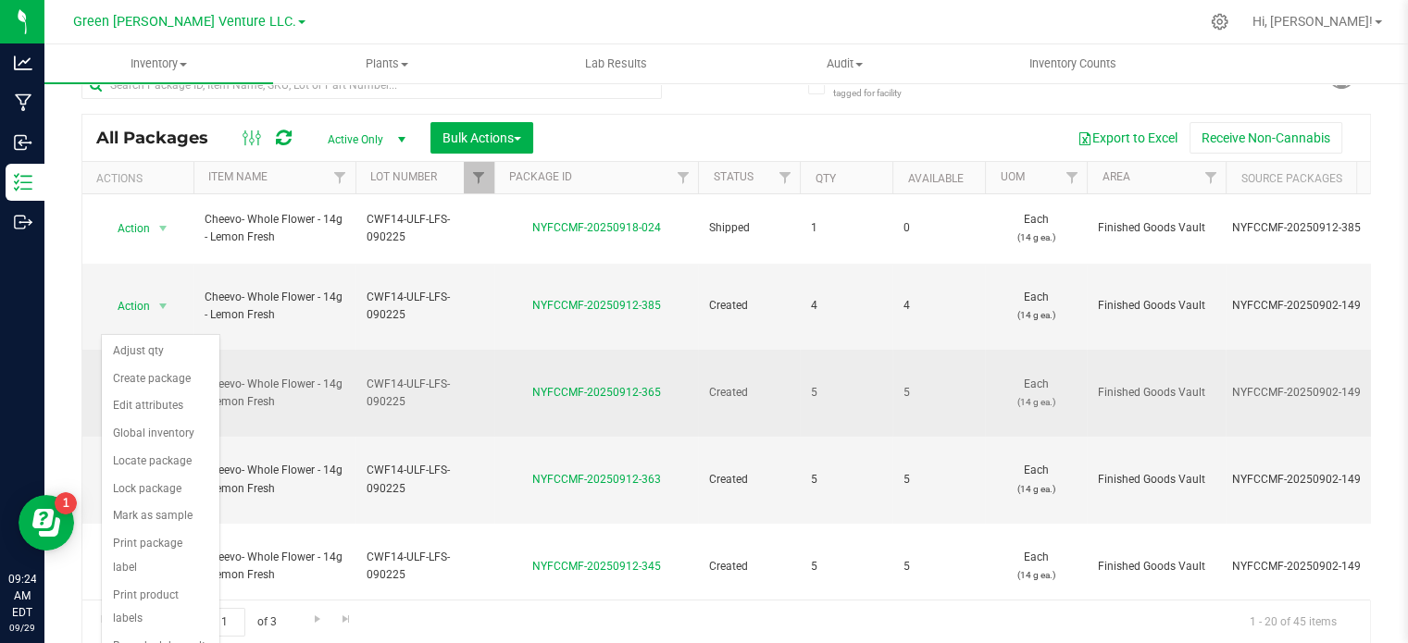
click at [155, 380] on span "select" at bounding box center [163, 393] width 23 height 26
